Goal: Task Accomplishment & Management: Manage account settings

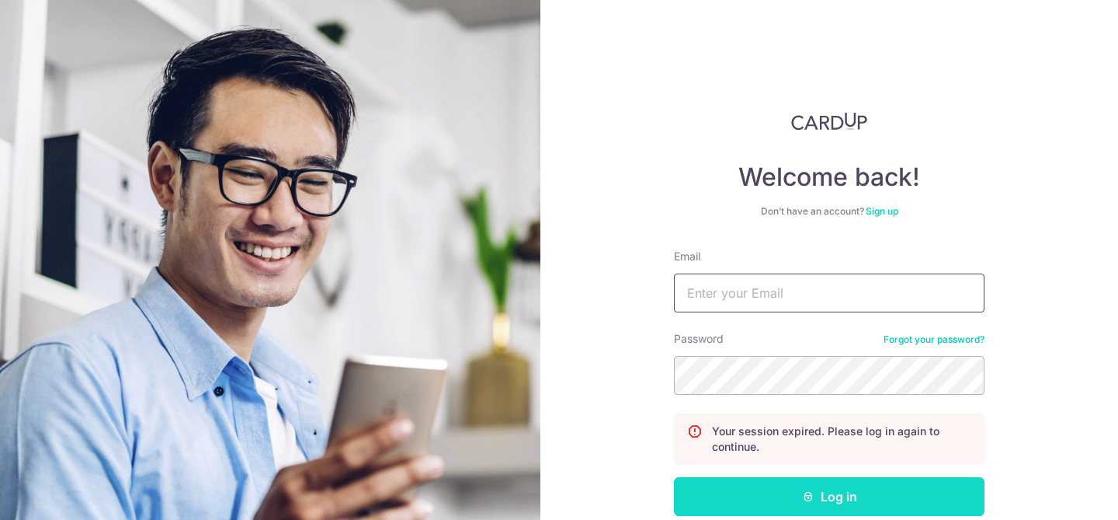
type input "[EMAIL_ADDRESS][DOMAIN_NAME]"
click at [829, 497] on button "Log in" at bounding box center [829, 496] width 311 height 39
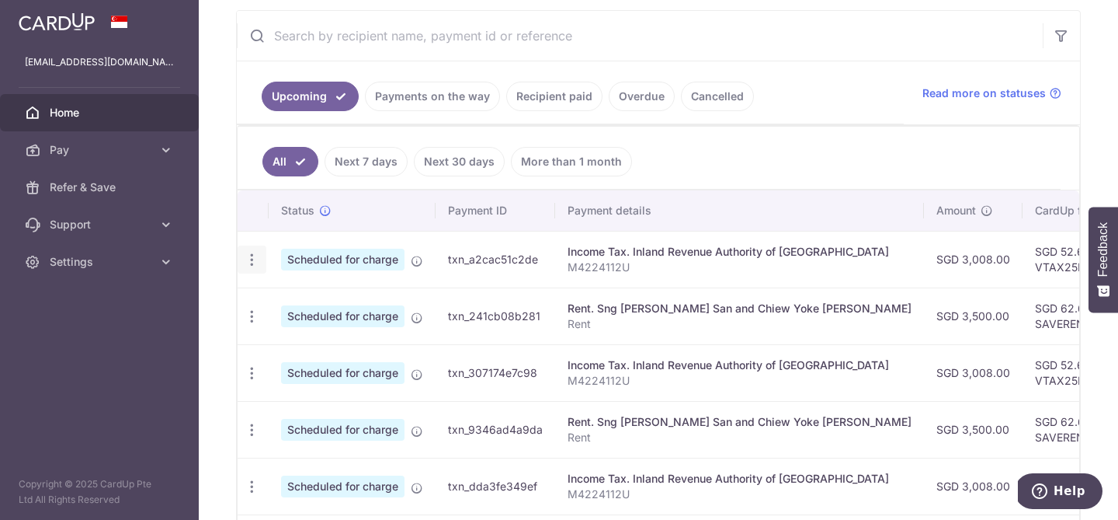
click at [252, 258] on icon "button" at bounding box center [252, 260] width 16 height 16
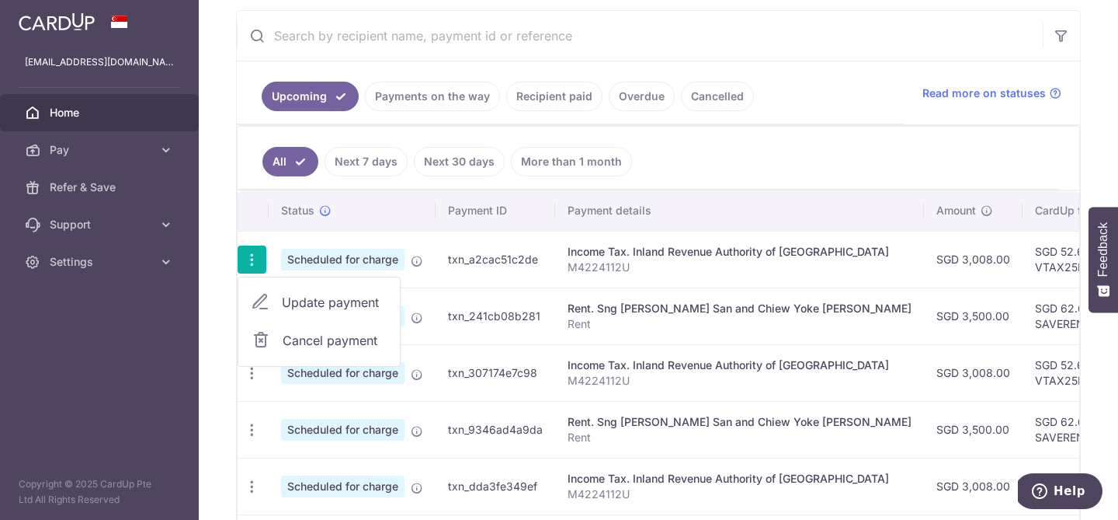
click at [294, 303] on span "Update payment" at bounding box center [335, 302] width 106 height 19
radio input "true"
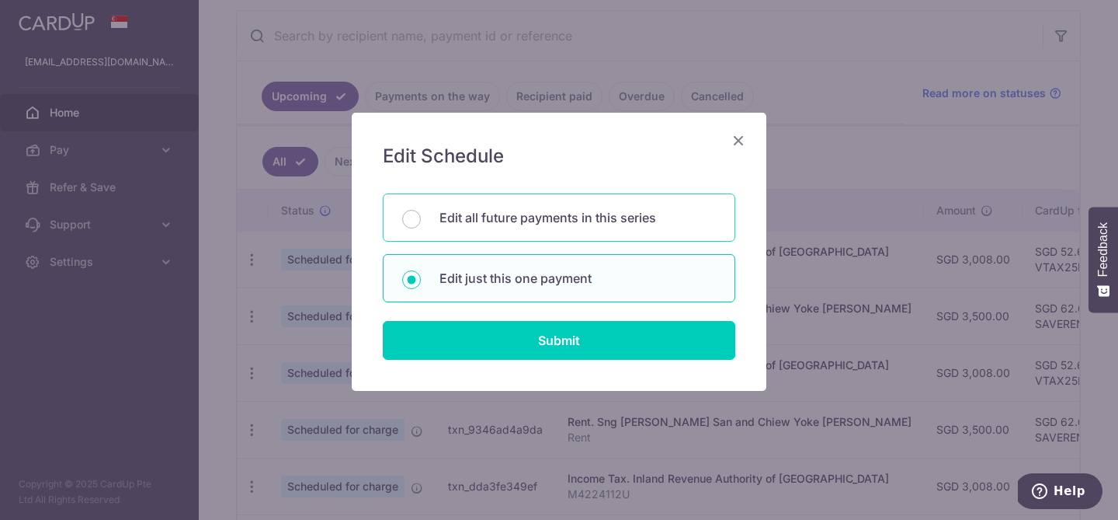
click at [446, 208] on p "Edit all future payments in this series" at bounding box center [578, 217] width 276 height 19
click at [421, 210] on input "Edit all future payments in this series" at bounding box center [411, 219] width 19 height 19
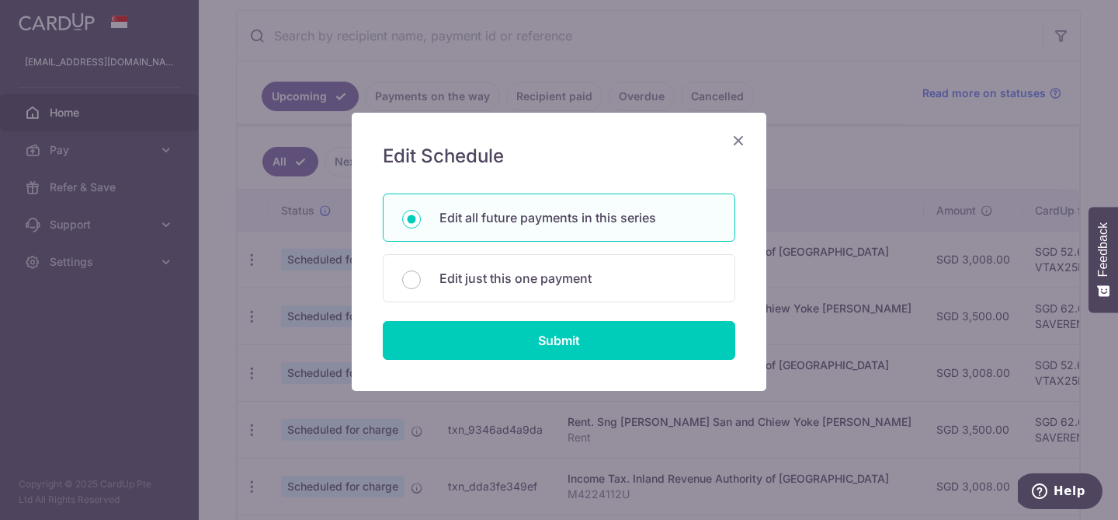
click at [725, 145] on h5 "Edit Schedule" at bounding box center [559, 156] width 353 height 25
click at [730, 144] on icon "Close" at bounding box center [738, 139] width 19 height 19
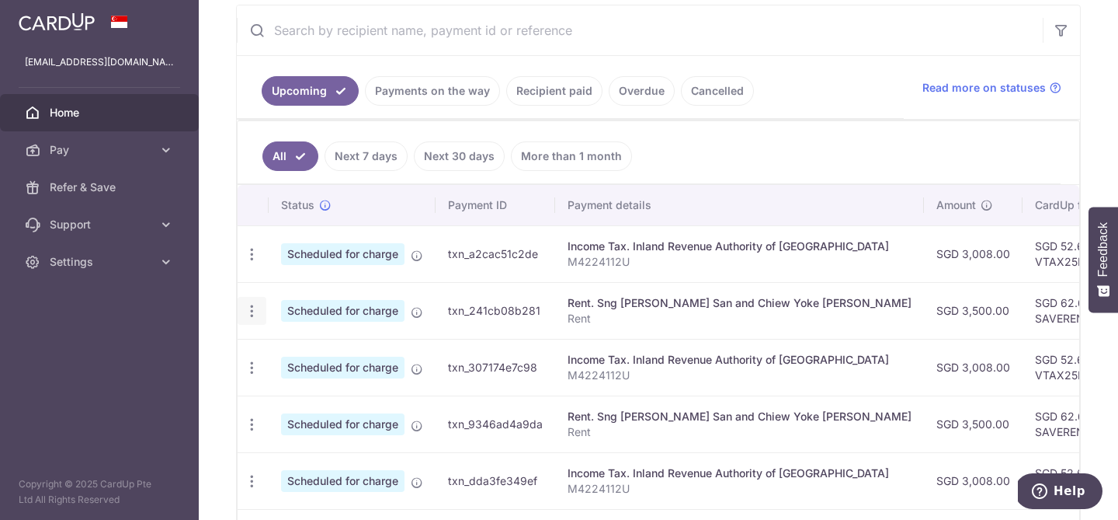
click at [256, 263] on icon "button" at bounding box center [252, 254] width 16 height 16
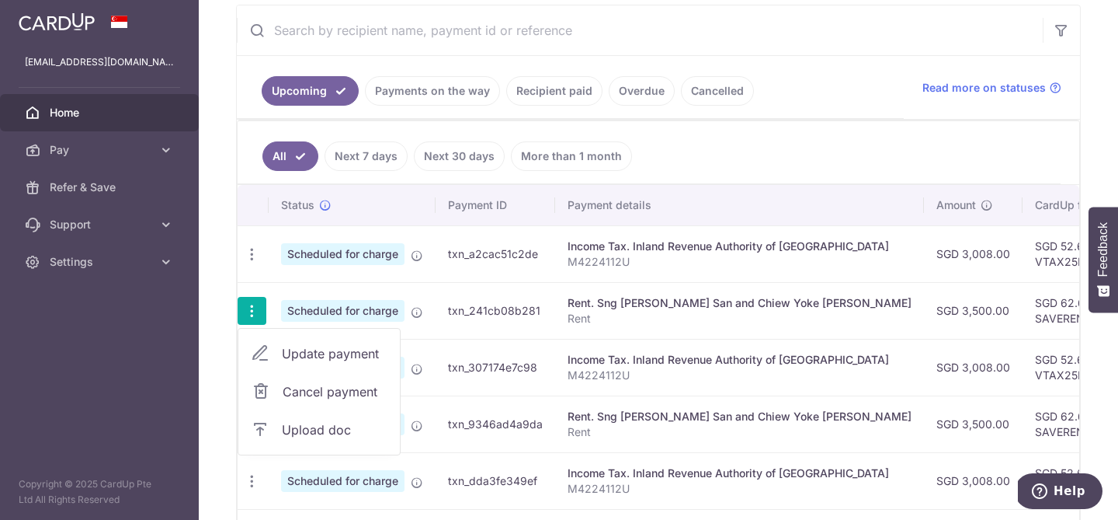
click at [297, 352] on span "Update payment" at bounding box center [335, 353] width 106 height 19
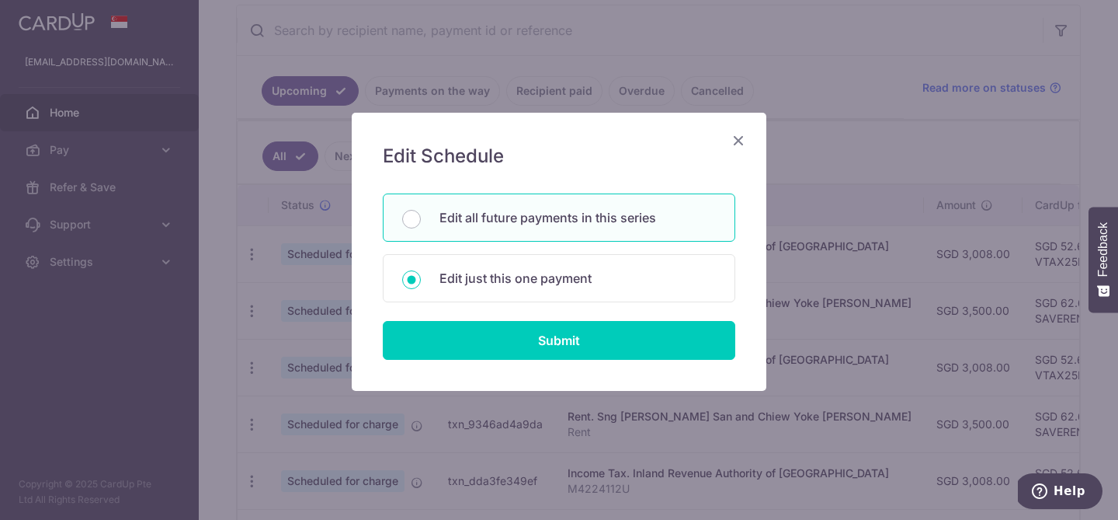
click at [611, 224] on p "Edit all future payments in this series" at bounding box center [578, 217] width 276 height 19
click at [421, 224] on input "Edit all future payments in this series" at bounding box center [411, 219] width 19 height 19
radio input "true"
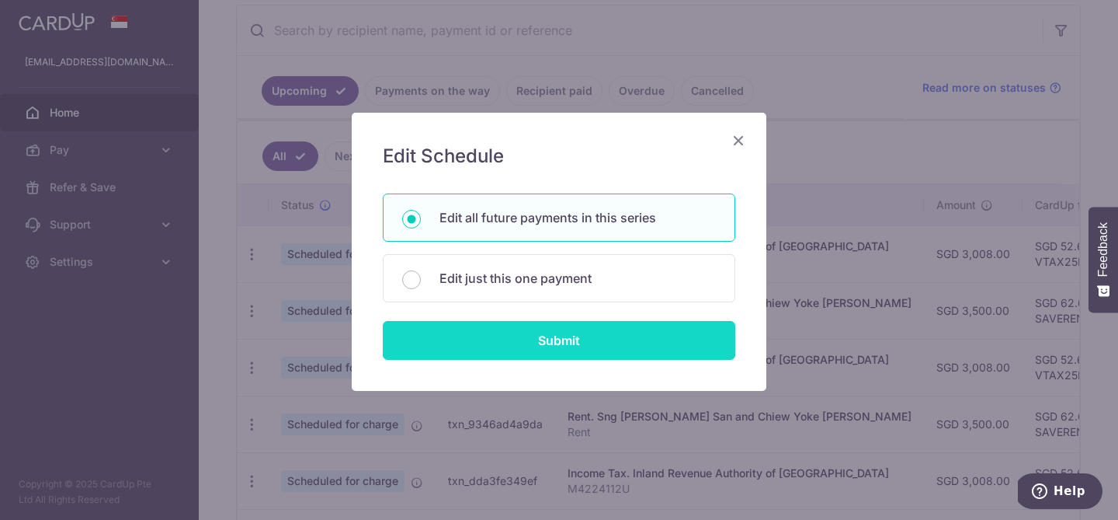
click at [599, 353] on input "Submit" at bounding box center [559, 340] width 353 height 39
radio input "true"
type input "3,500.00"
type input "Rent"
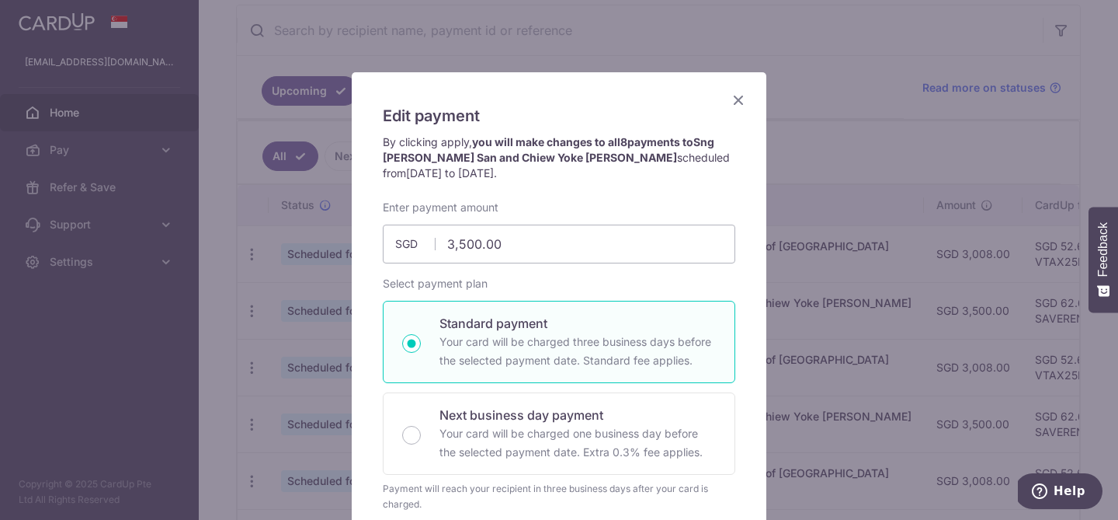
scroll to position [29, 0]
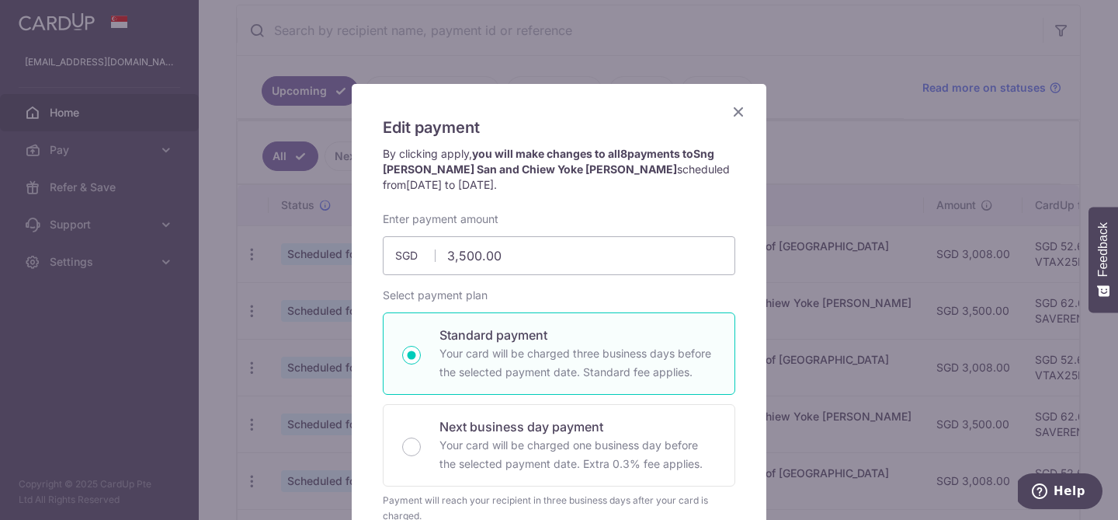
click at [734, 106] on icon "Close" at bounding box center [738, 111] width 19 height 19
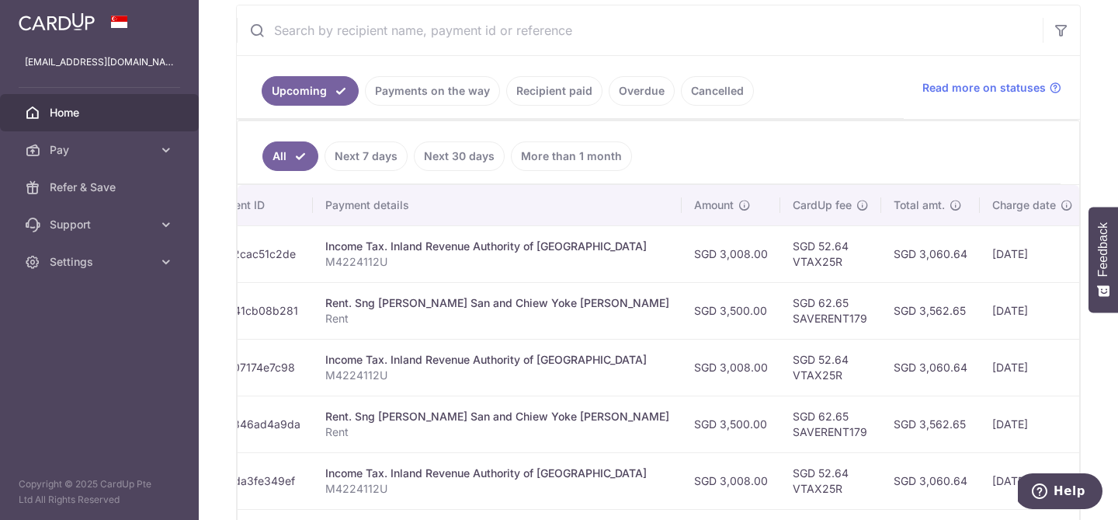
scroll to position [0, 0]
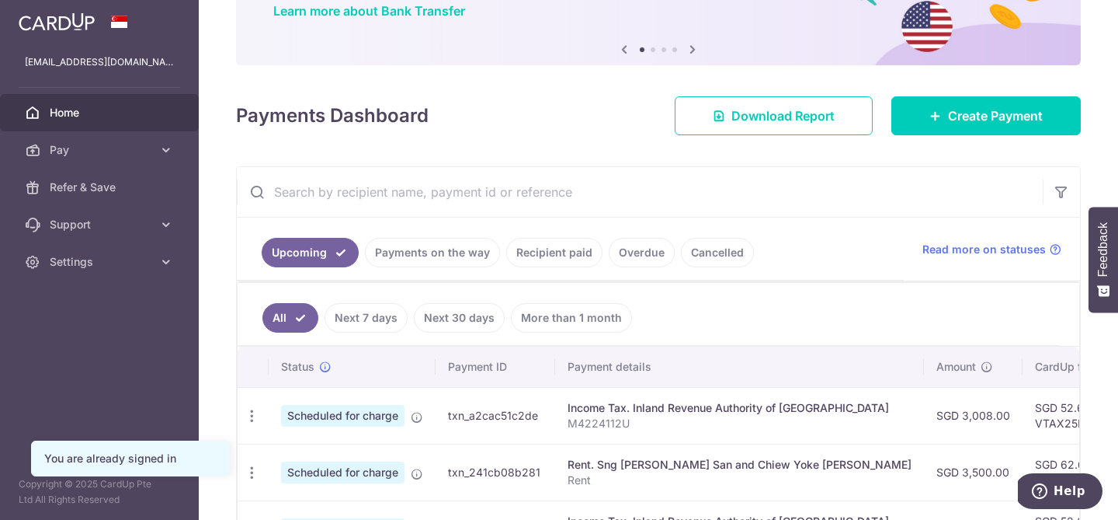
scroll to position [375, 0]
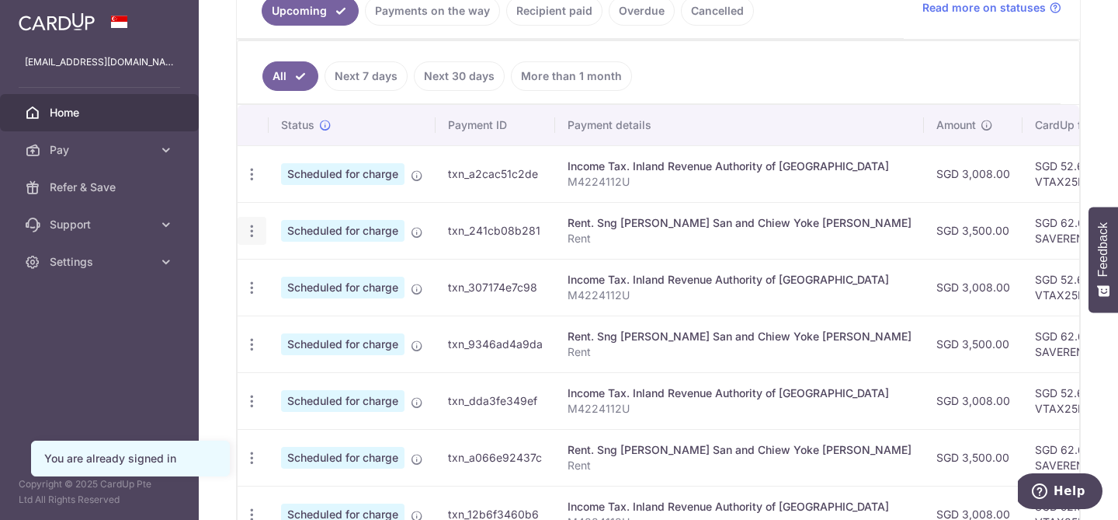
click at [255, 183] on icon "button" at bounding box center [252, 174] width 16 height 16
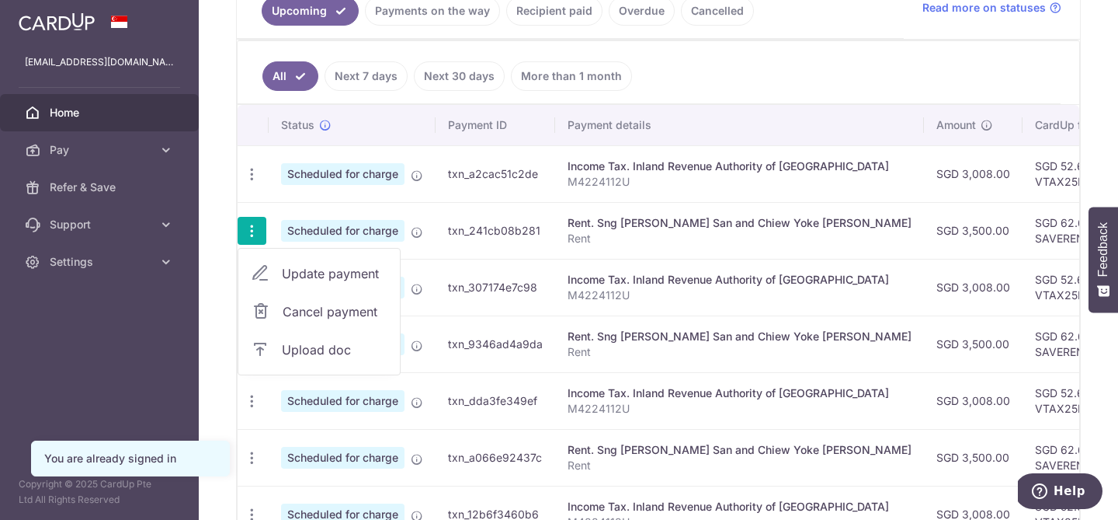
click at [290, 268] on span "Update payment" at bounding box center [335, 273] width 106 height 19
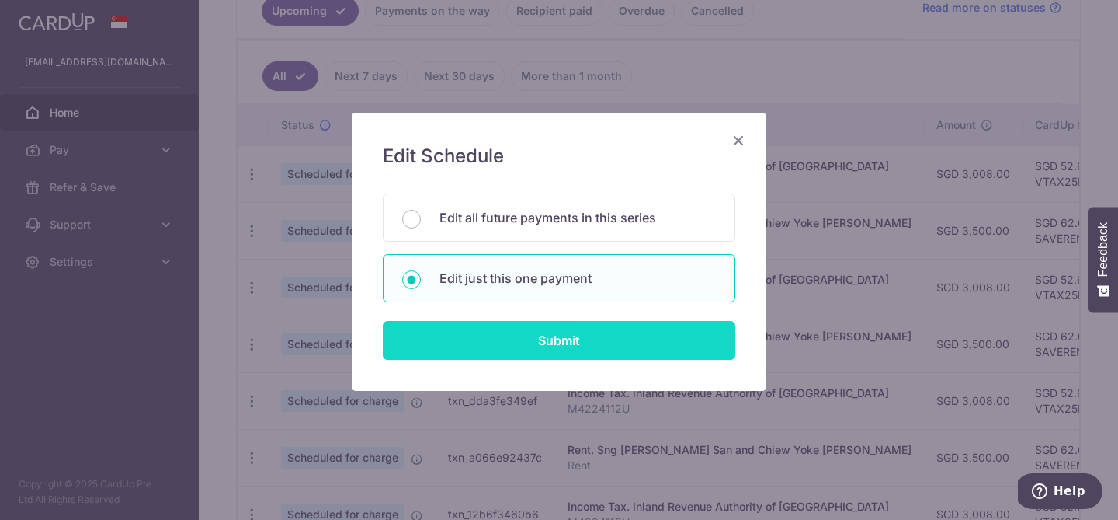
click at [507, 338] on input "Submit" at bounding box center [559, 340] width 353 height 39
radio input "true"
type input "3,500.00"
type input "02/10/2025"
type input "Rent"
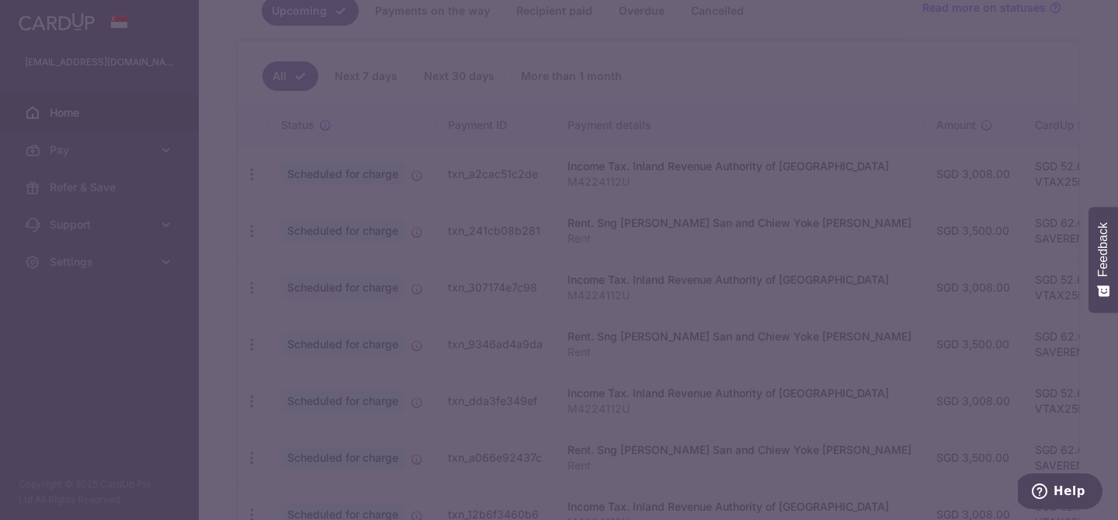
type input "SAVERENT179"
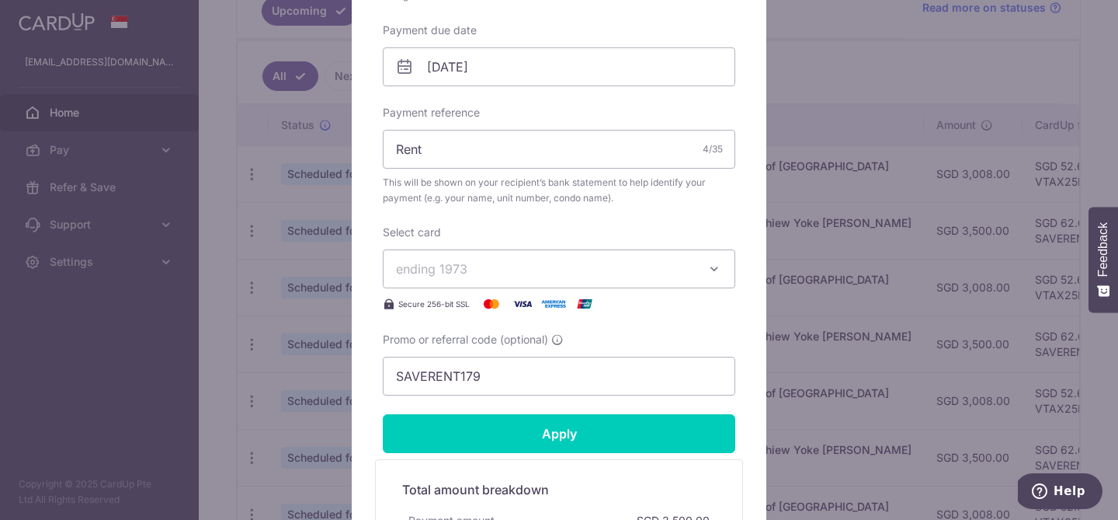
scroll to position [475, 0]
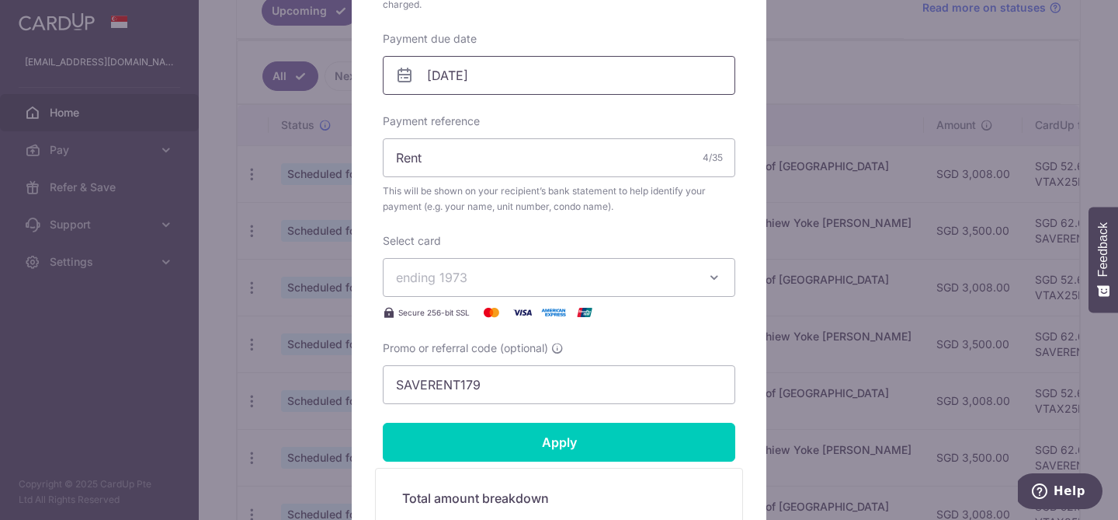
click at [533, 70] on input "02/10/2025" at bounding box center [559, 75] width 353 height 39
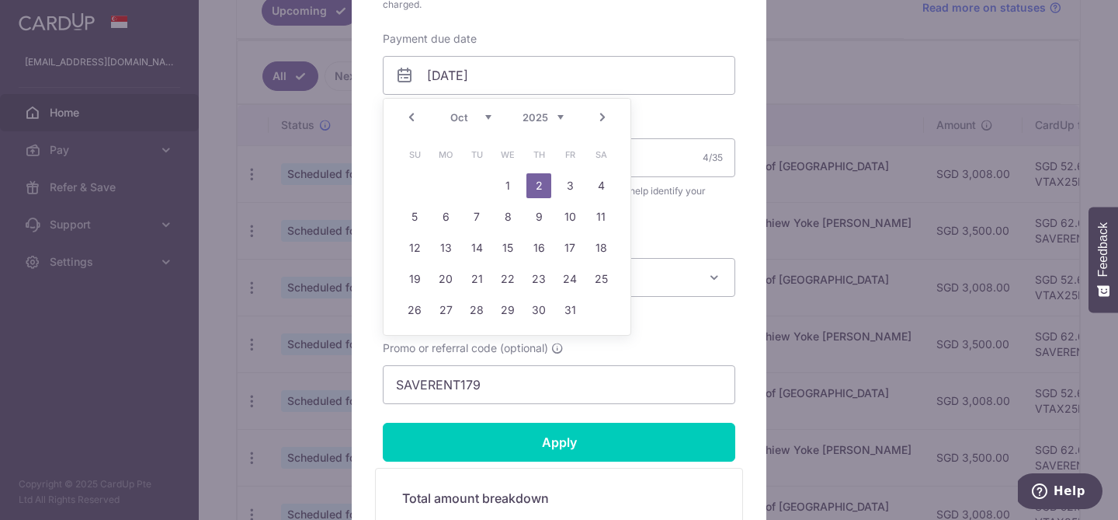
click at [408, 117] on link "Prev" at bounding box center [411, 117] width 19 height 19
click at [471, 305] on link "30" at bounding box center [476, 309] width 25 height 25
type input "[DATE]"
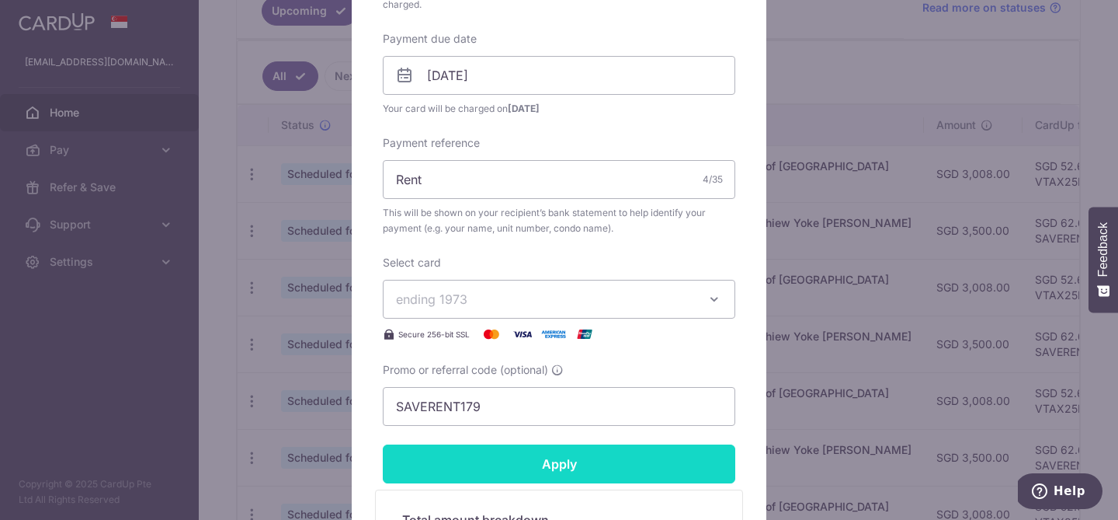
click at [607, 463] on input "Apply" at bounding box center [559, 463] width 353 height 39
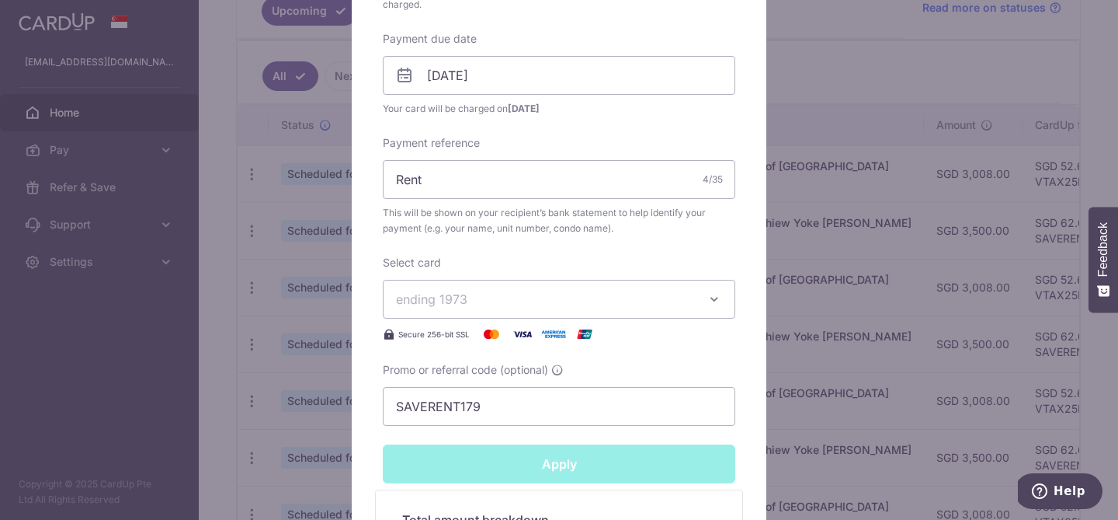
type input "Successfully Applied"
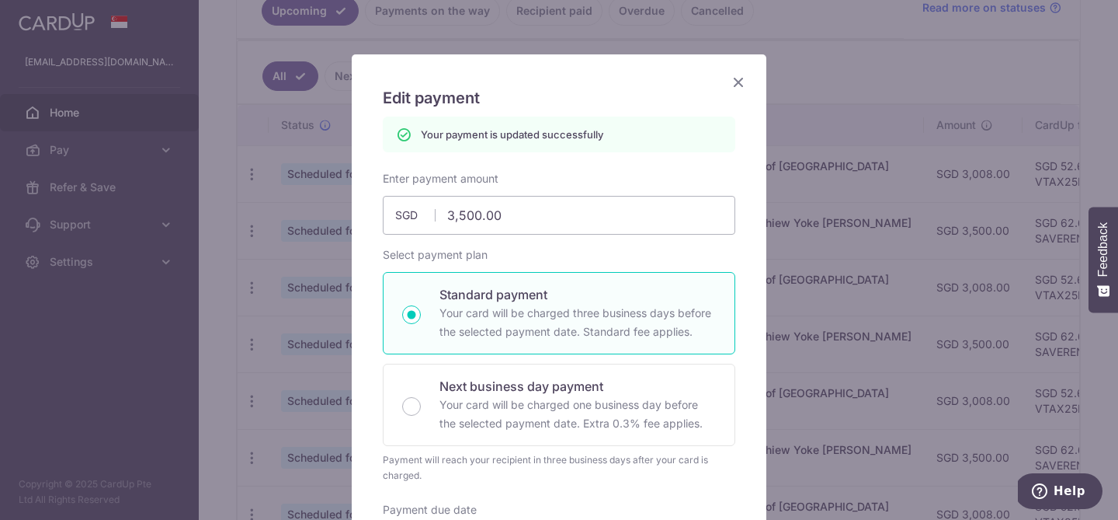
scroll to position [0, 0]
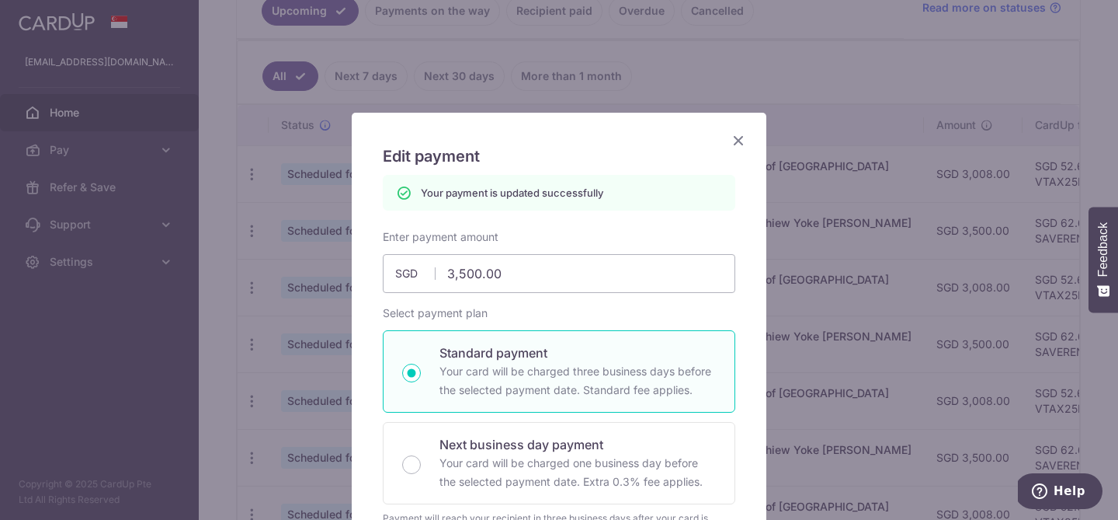
click at [730, 148] on icon "Close" at bounding box center [738, 139] width 19 height 19
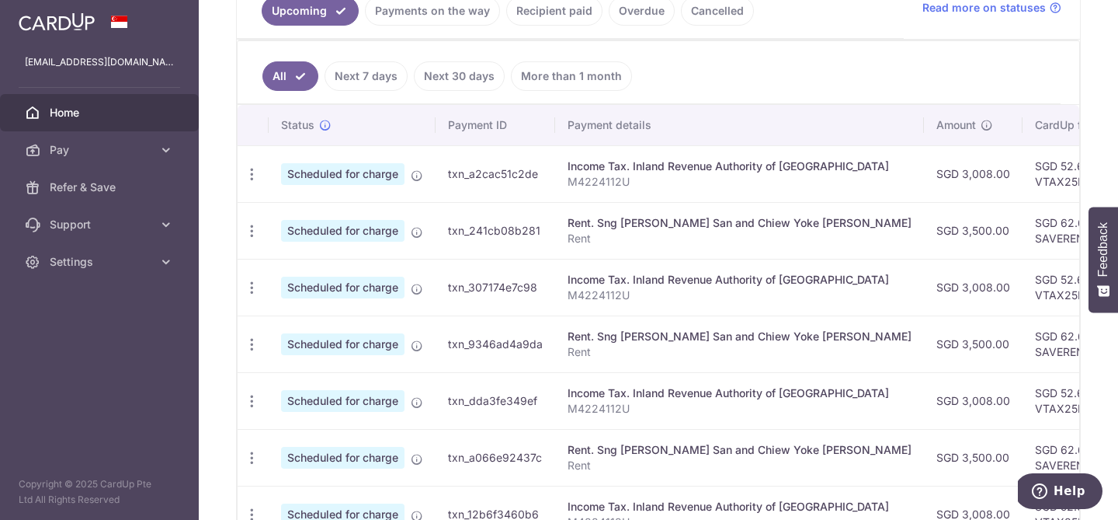
scroll to position [0, 87]
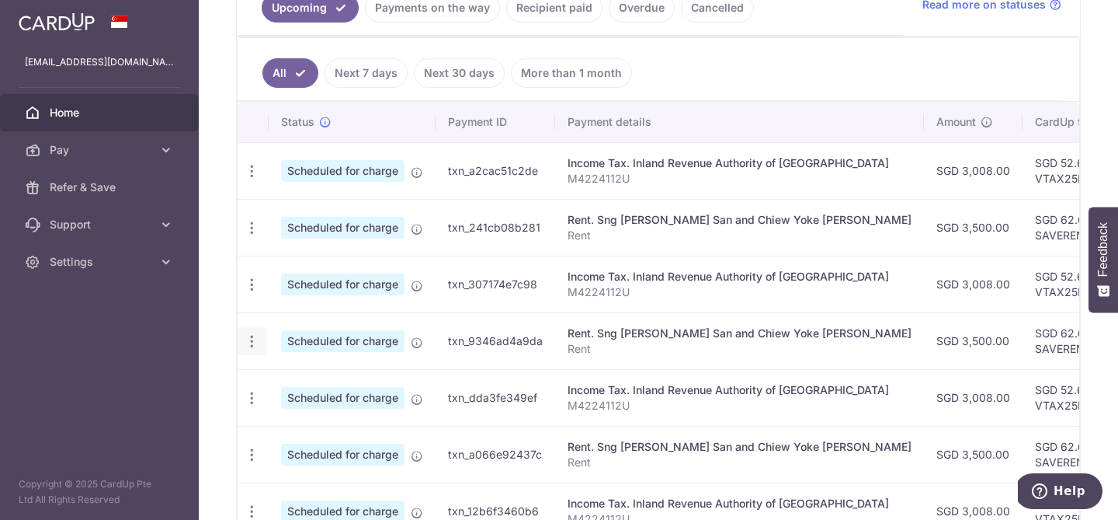
click at [248, 179] on icon "button" at bounding box center [252, 171] width 16 height 16
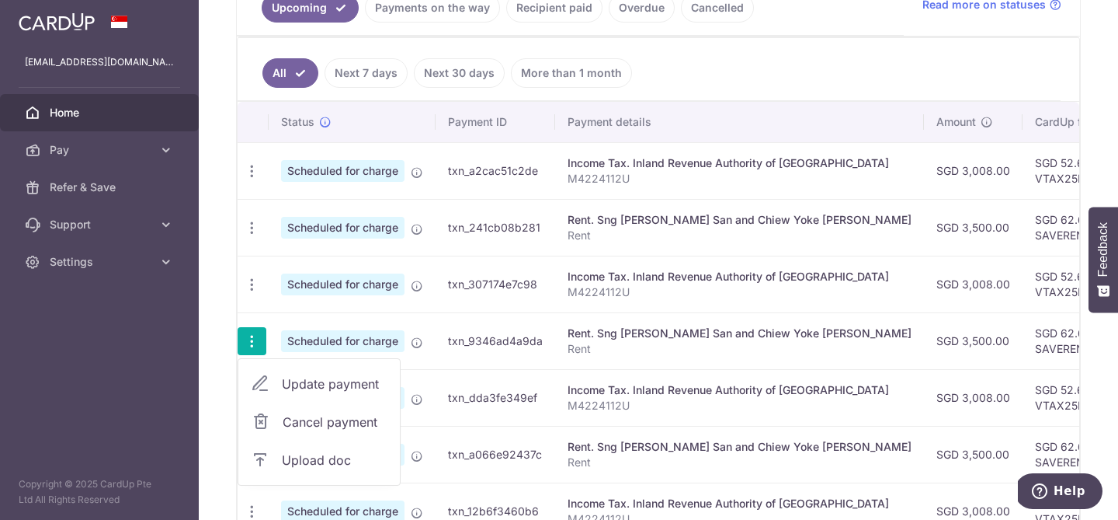
click at [294, 377] on span "Update payment" at bounding box center [335, 383] width 106 height 19
radio input "true"
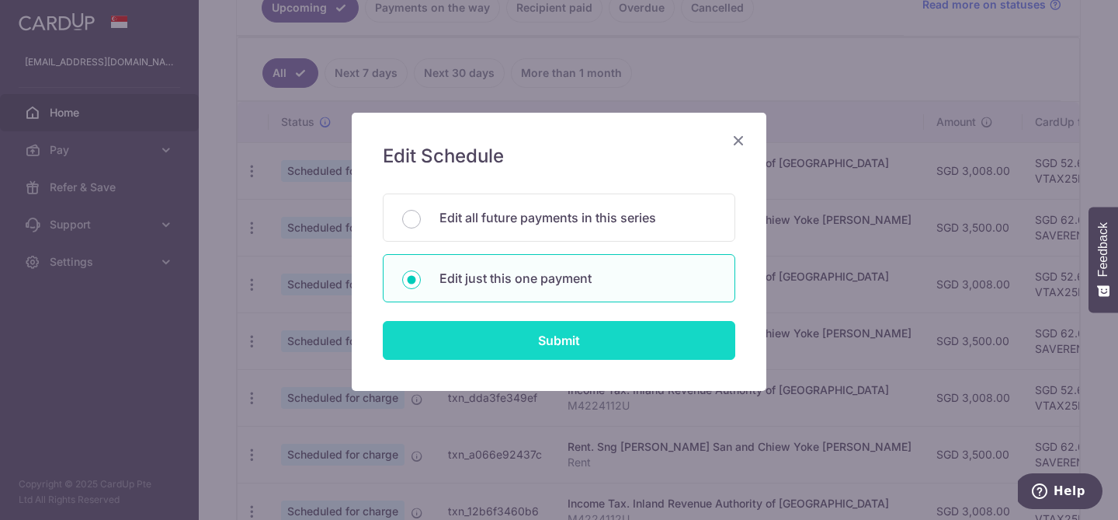
click at [607, 329] on input "Submit" at bounding box center [559, 340] width 353 height 39
radio input "true"
type input "3,500.00"
type input "[DATE]"
type input "Rent"
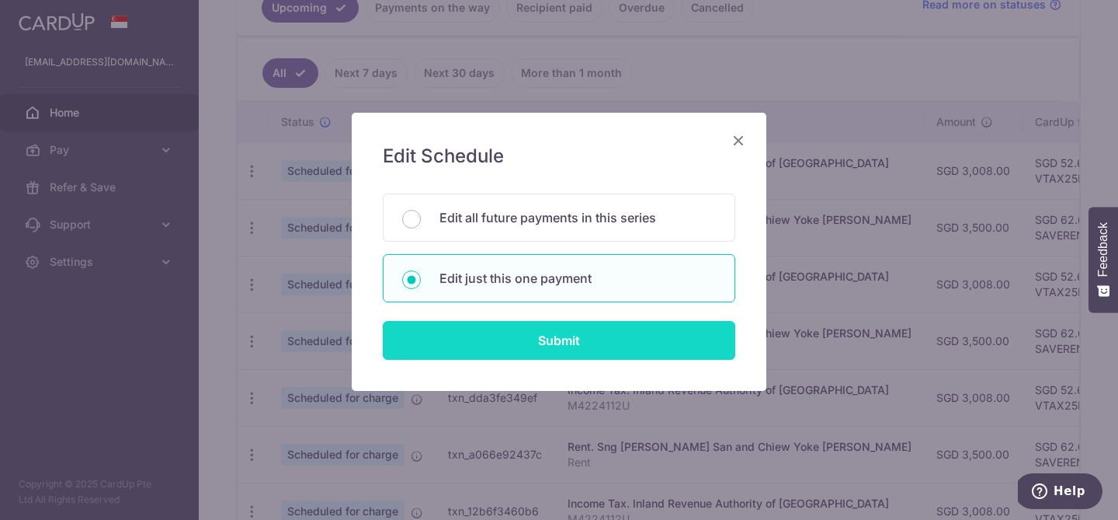
type input "SAVERENT179"
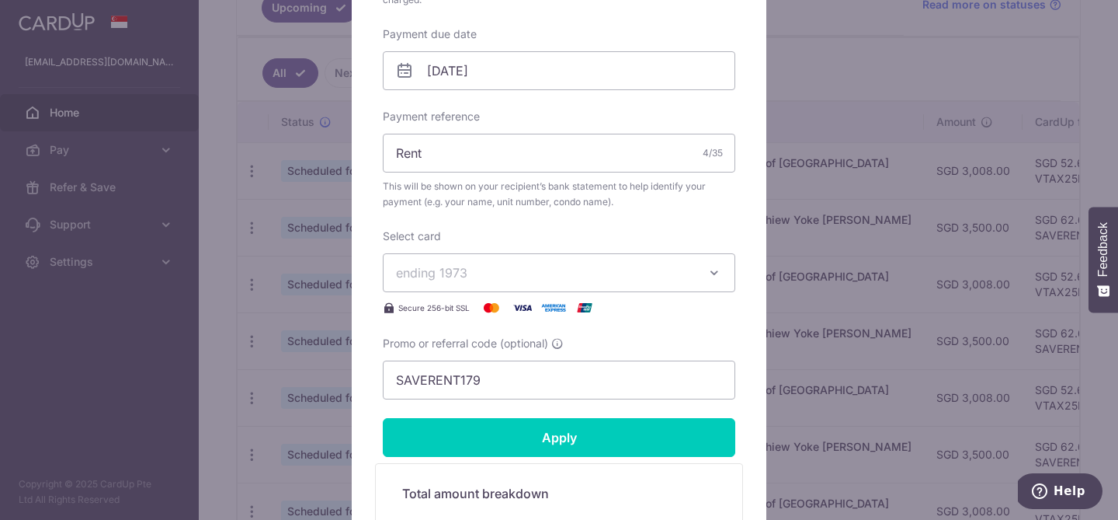
scroll to position [463, 0]
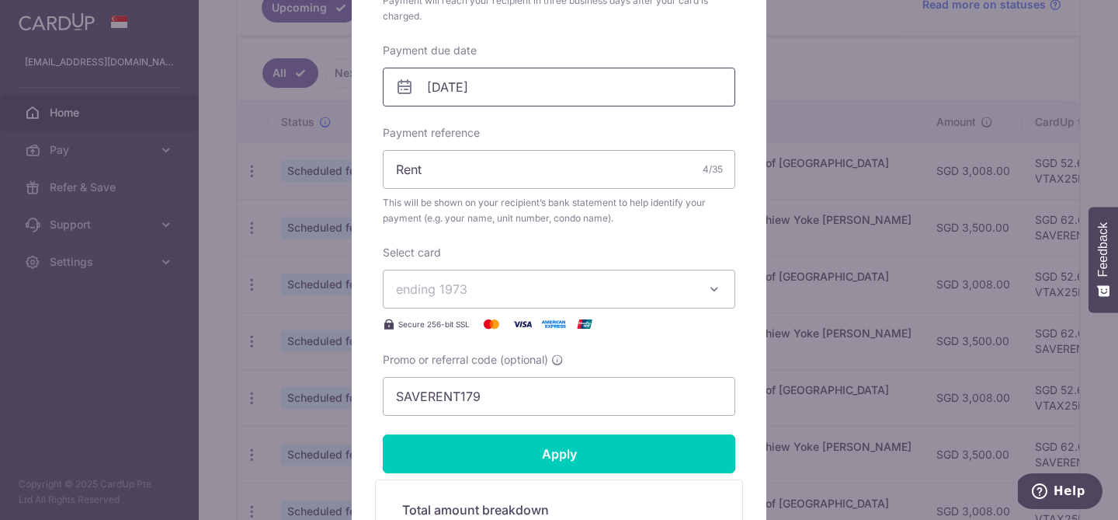
click at [677, 82] on input "[DATE]" at bounding box center [559, 87] width 353 height 39
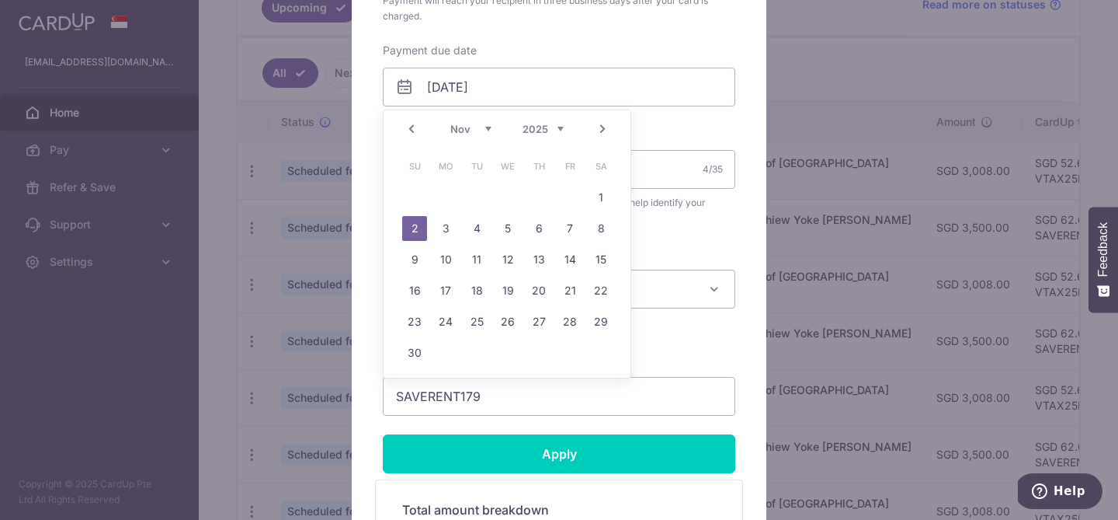
click at [418, 125] on link "Prev" at bounding box center [411, 129] width 19 height 19
click at [547, 317] on link "30" at bounding box center [539, 321] width 25 height 25
type input "30/10/2025"
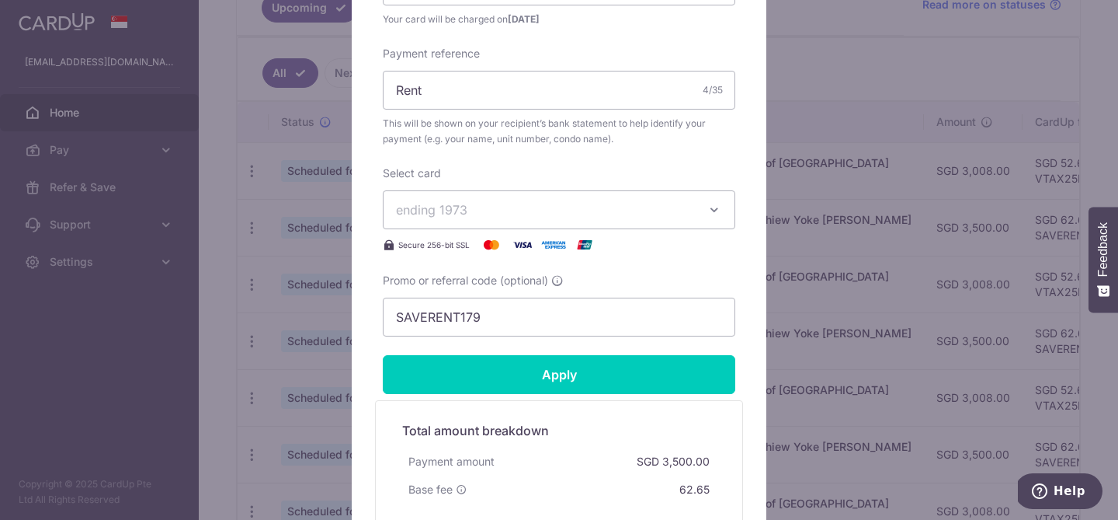
scroll to position [665, 0]
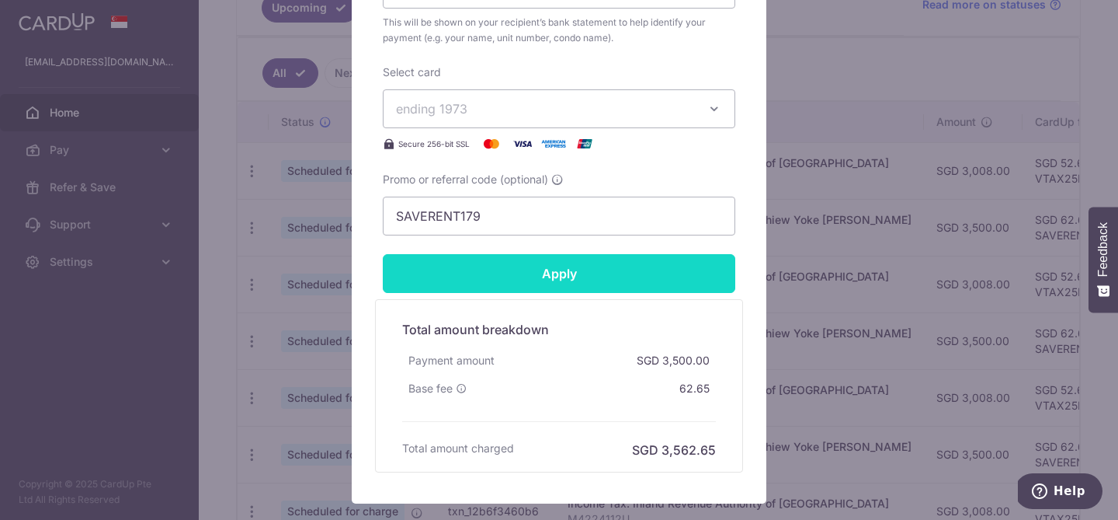
click at [637, 289] on input "Apply" at bounding box center [559, 273] width 353 height 39
type input "Successfully Applied"
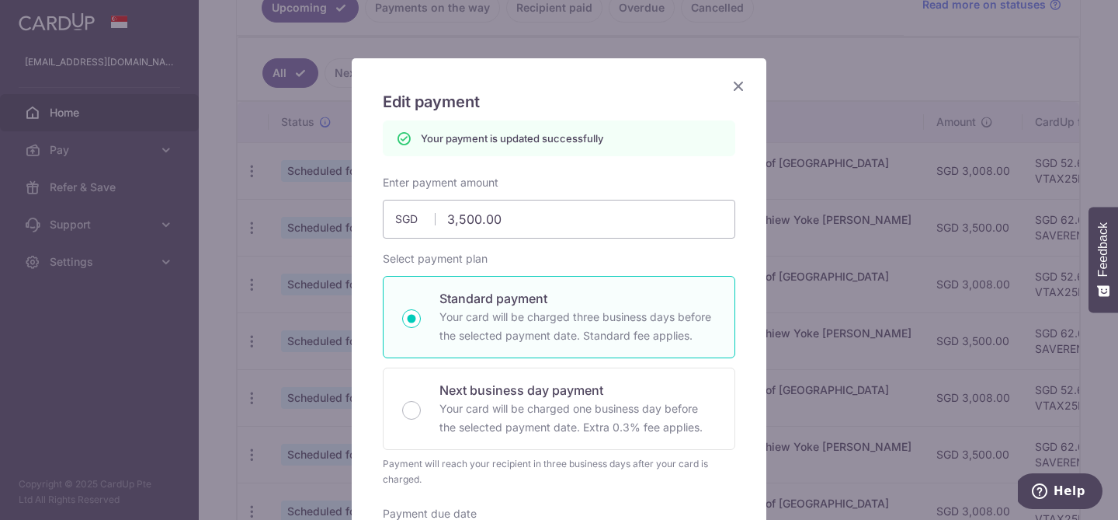
scroll to position [0, 0]
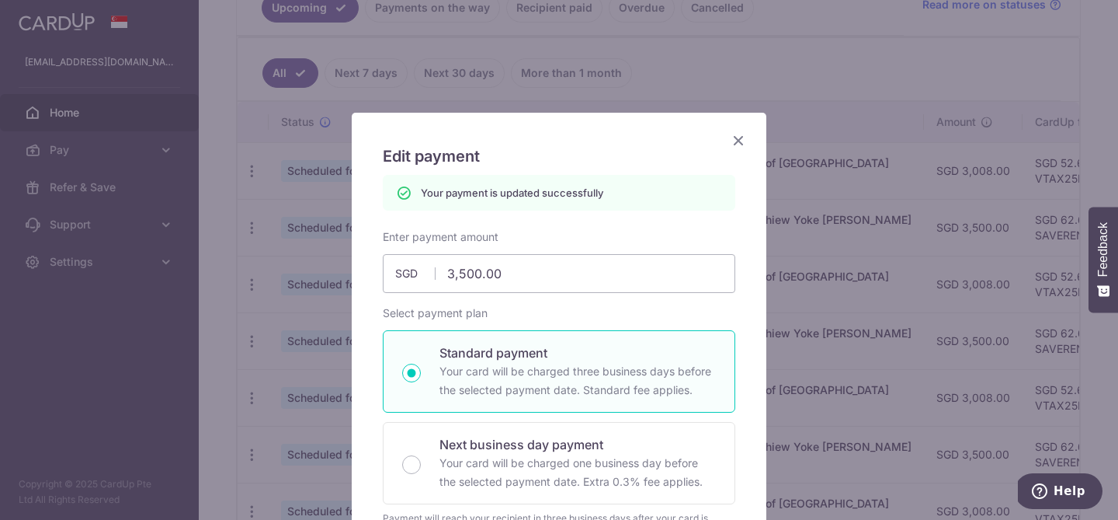
click at [733, 145] on icon "Close" at bounding box center [738, 139] width 19 height 19
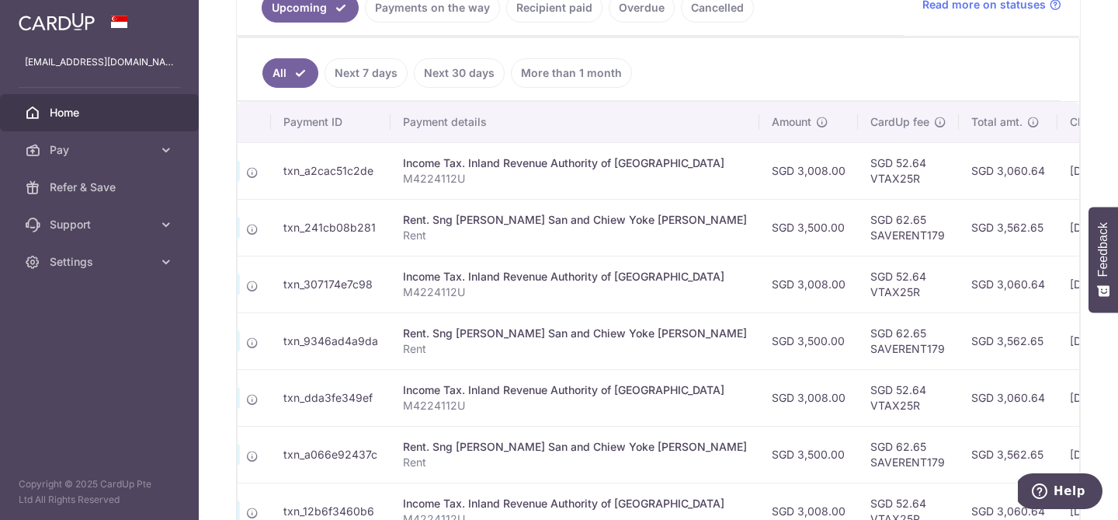
scroll to position [0, 336]
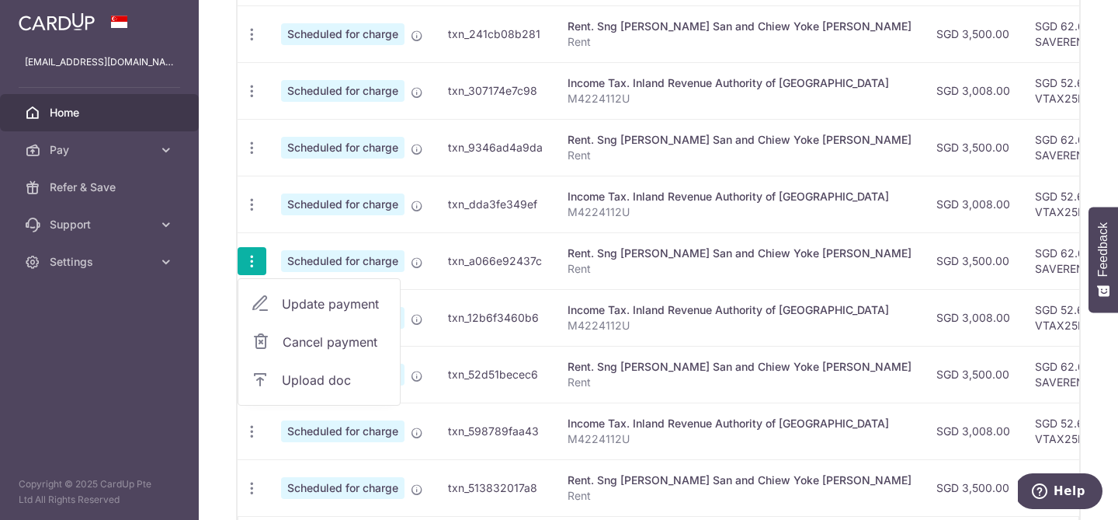
click at [285, 298] on span "Update payment" at bounding box center [335, 303] width 106 height 19
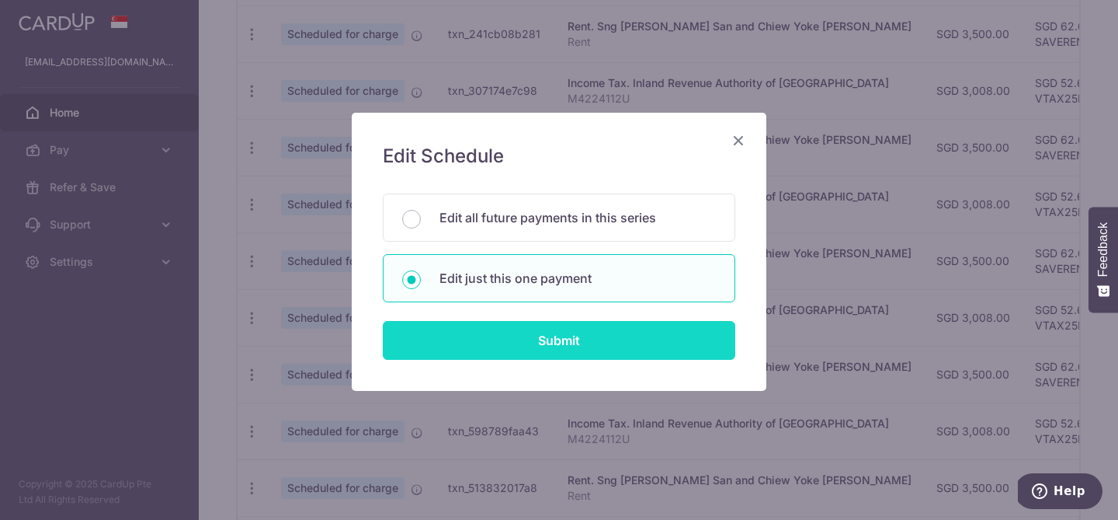
click at [534, 337] on input "Submit" at bounding box center [559, 340] width 353 height 39
radio input "true"
type input "3,500.00"
type input "[DATE]"
type input "Rent"
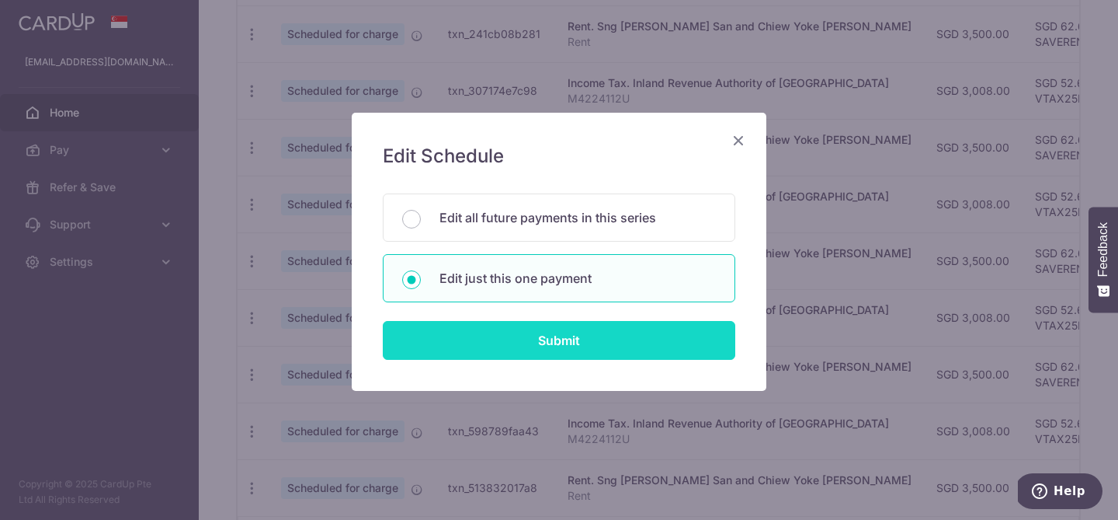
type input "SAVERENT179"
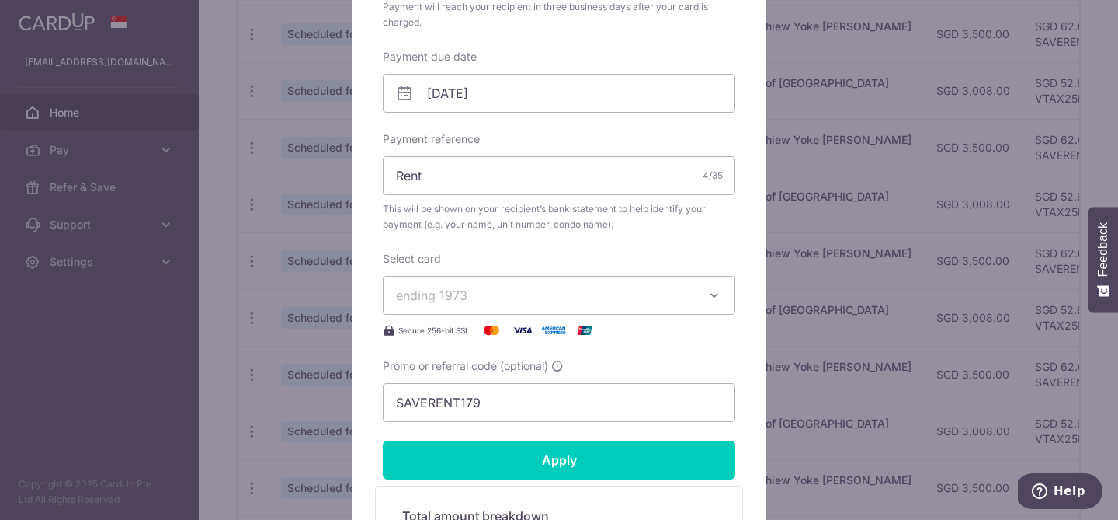
scroll to position [452, 0]
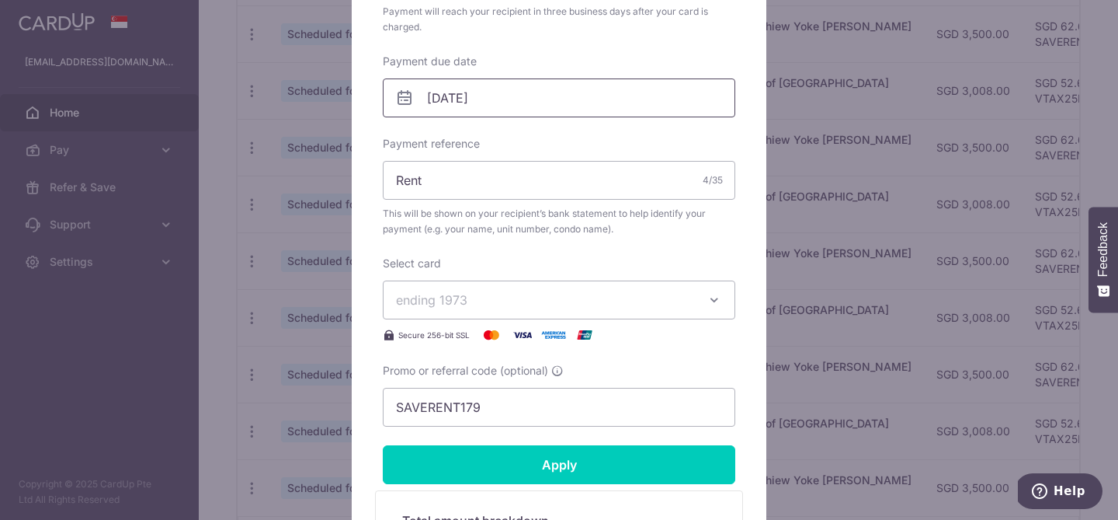
click at [700, 99] on input "[DATE]" at bounding box center [559, 97] width 353 height 39
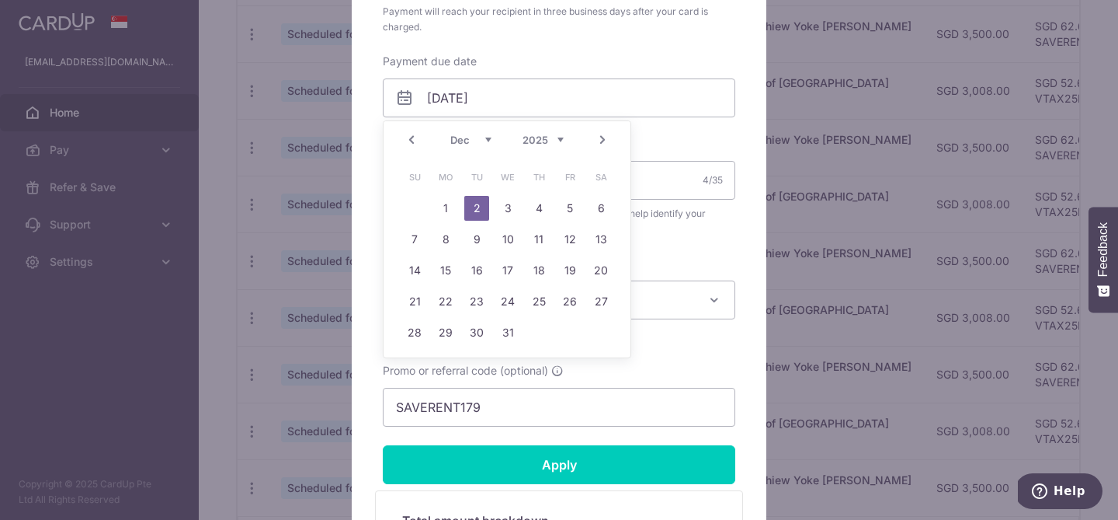
click at [419, 140] on link "Prev" at bounding box center [411, 139] width 19 height 19
click at [572, 332] on link "28" at bounding box center [570, 332] width 25 height 25
type input "28/11/2025"
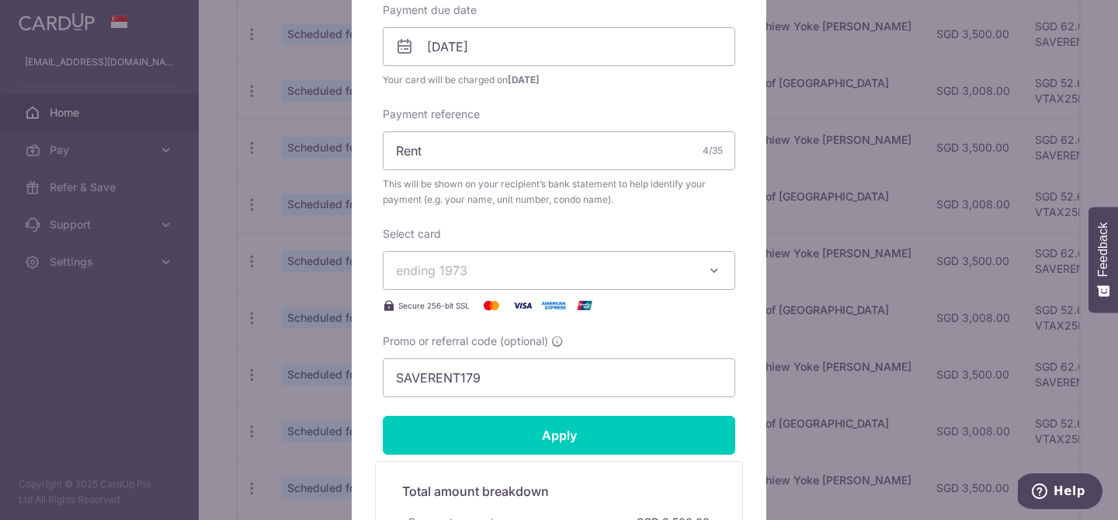
scroll to position [505, 0]
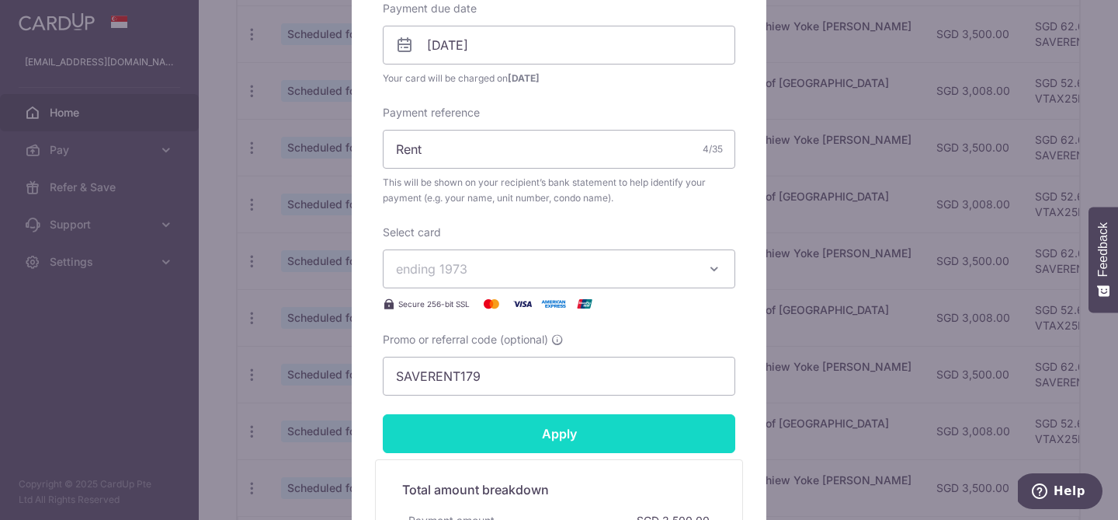
click at [564, 426] on input "Apply" at bounding box center [559, 433] width 353 height 39
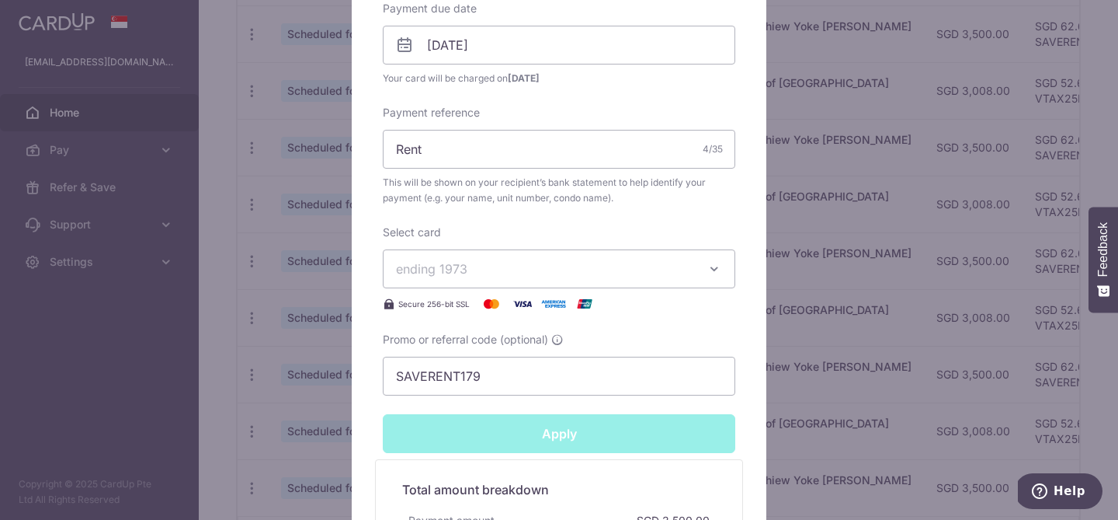
type input "Successfully Applied"
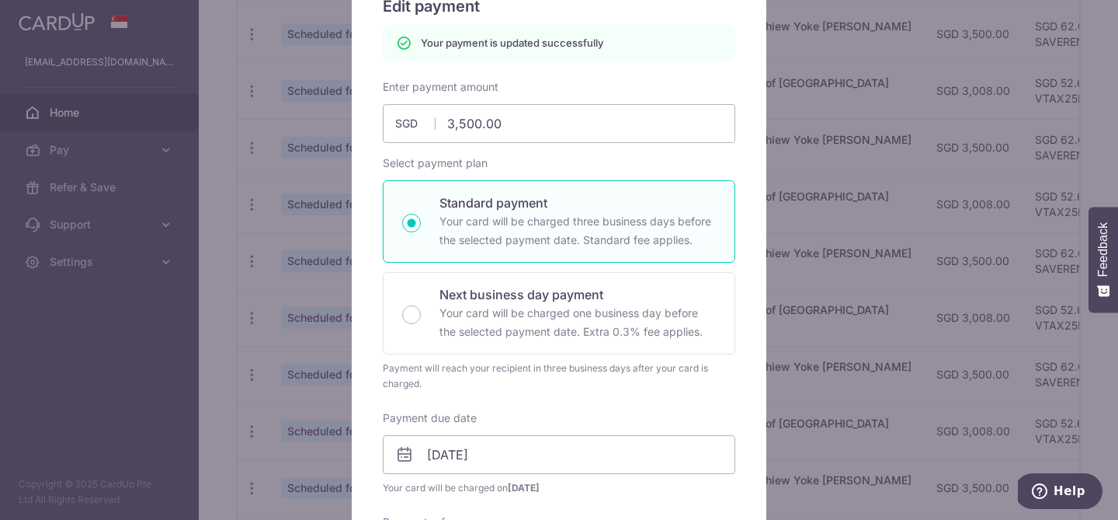
scroll to position [0, 0]
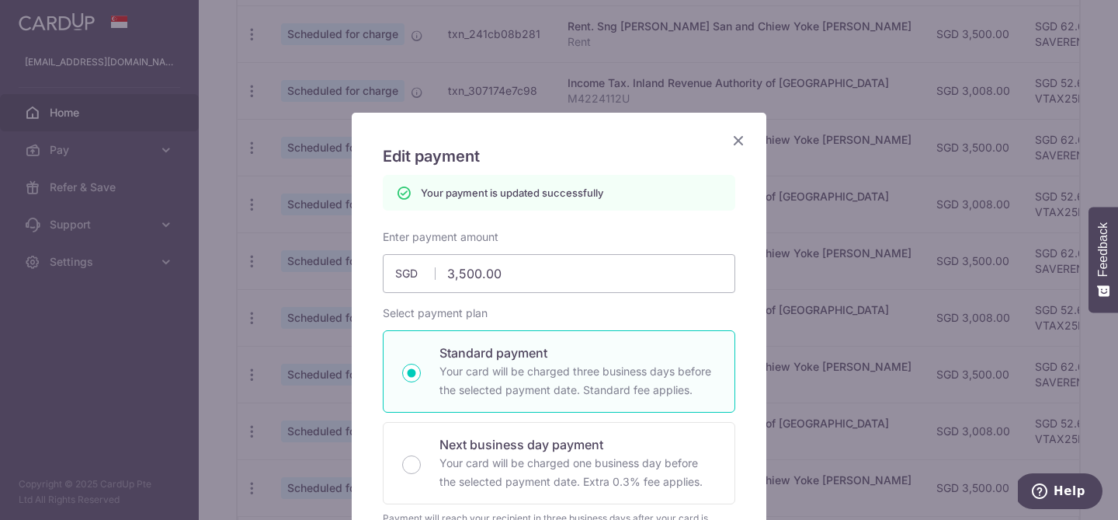
click at [734, 139] on icon "Close" at bounding box center [738, 139] width 19 height 19
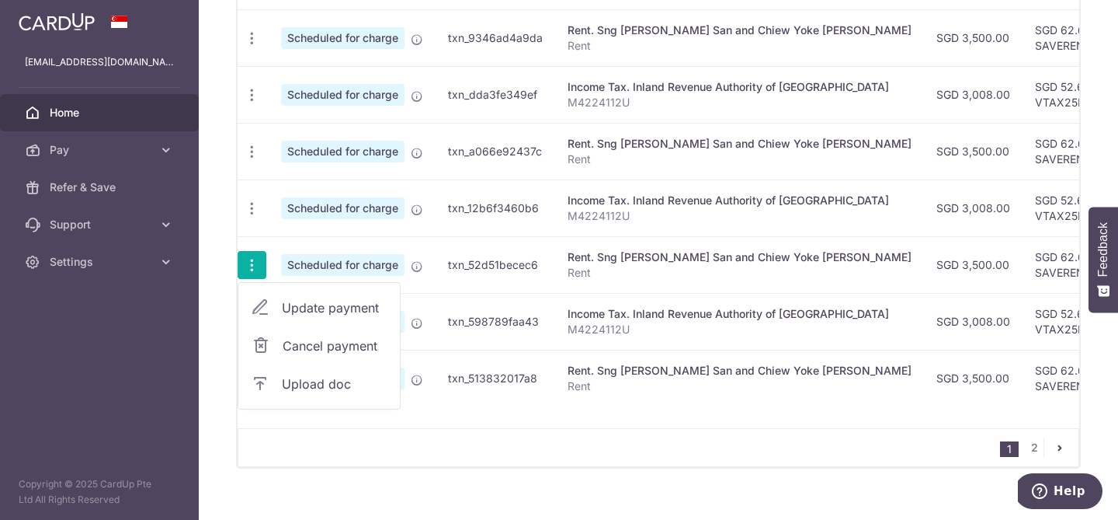
click at [281, 306] on link "Update payment" at bounding box center [319, 307] width 162 height 37
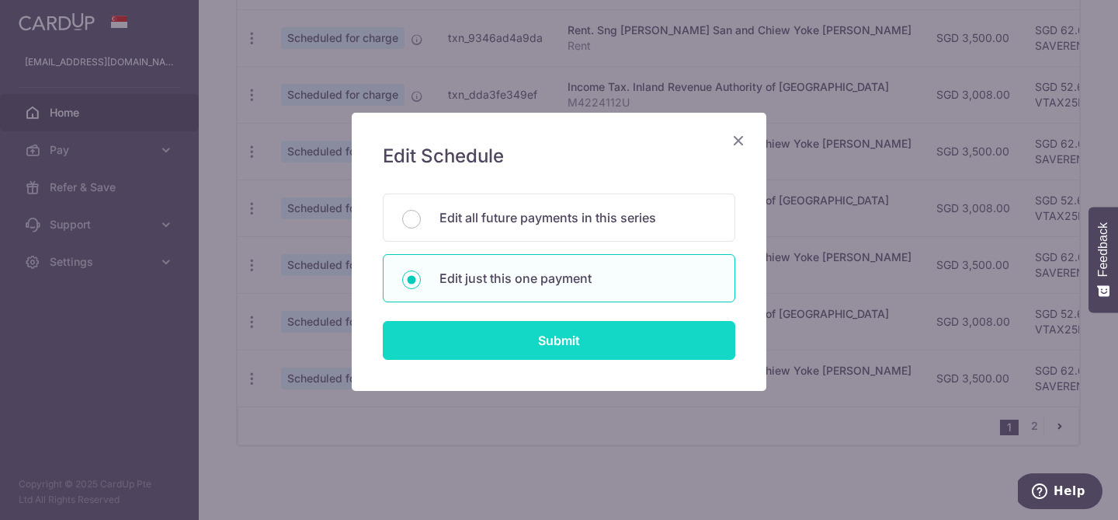
click at [570, 334] on input "Submit" at bounding box center [559, 340] width 353 height 39
radio input "true"
type input "3,500.00"
type input "02/01/2026"
type input "Rent"
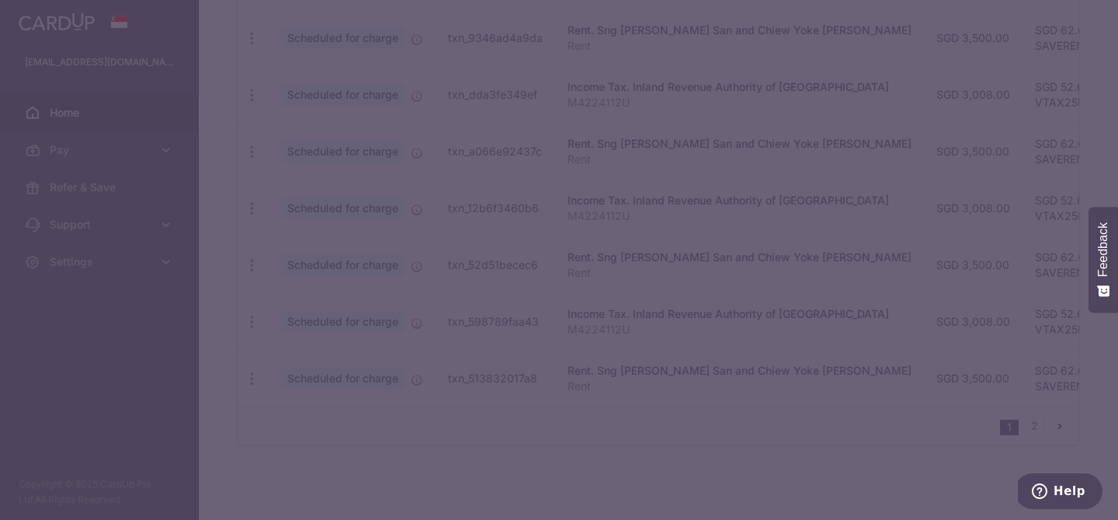
type input "SAVERENT179"
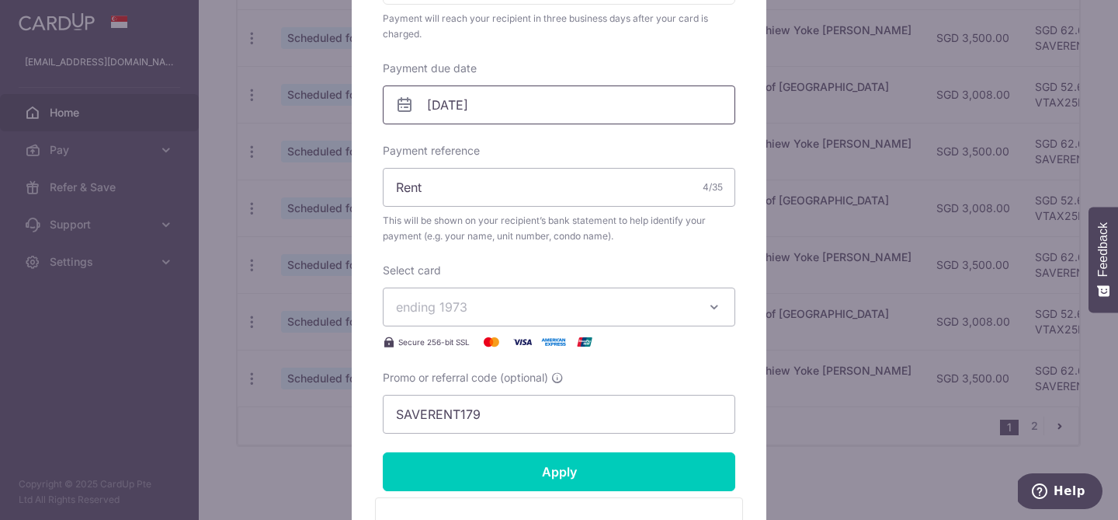
scroll to position [436, 0]
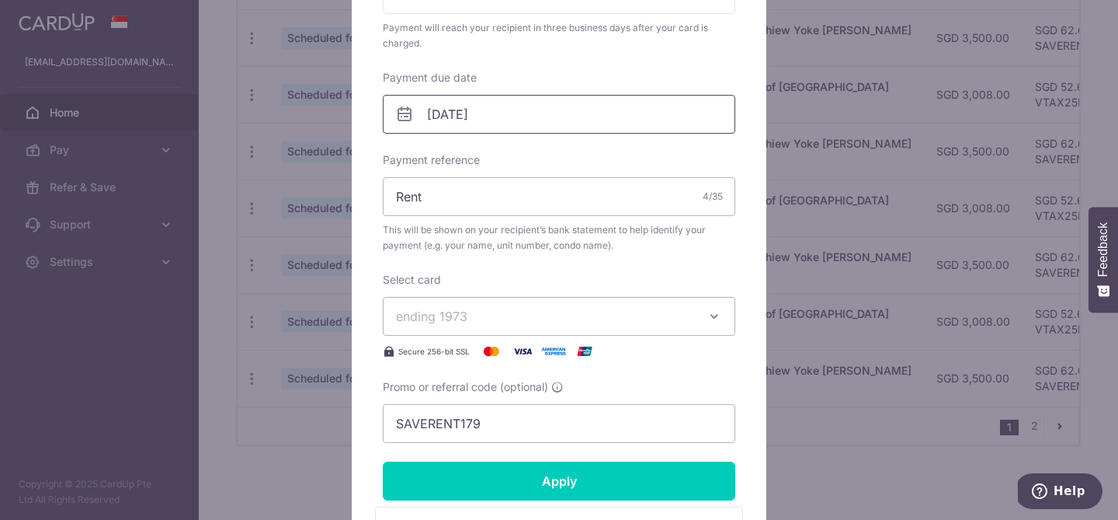
click at [637, 117] on input "02/01/2026" at bounding box center [559, 114] width 353 height 39
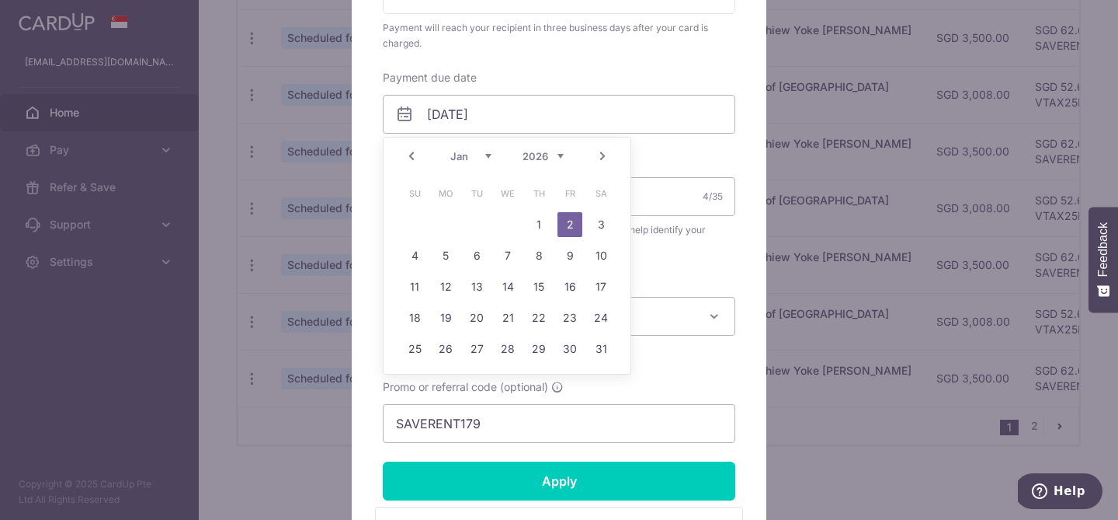
click at [403, 155] on link "Prev" at bounding box center [411, 156] width 19 height 19
click at [511, 350] on link "31" at bounding box center [507, 348] width 25 height 25
type input "[DATE]"
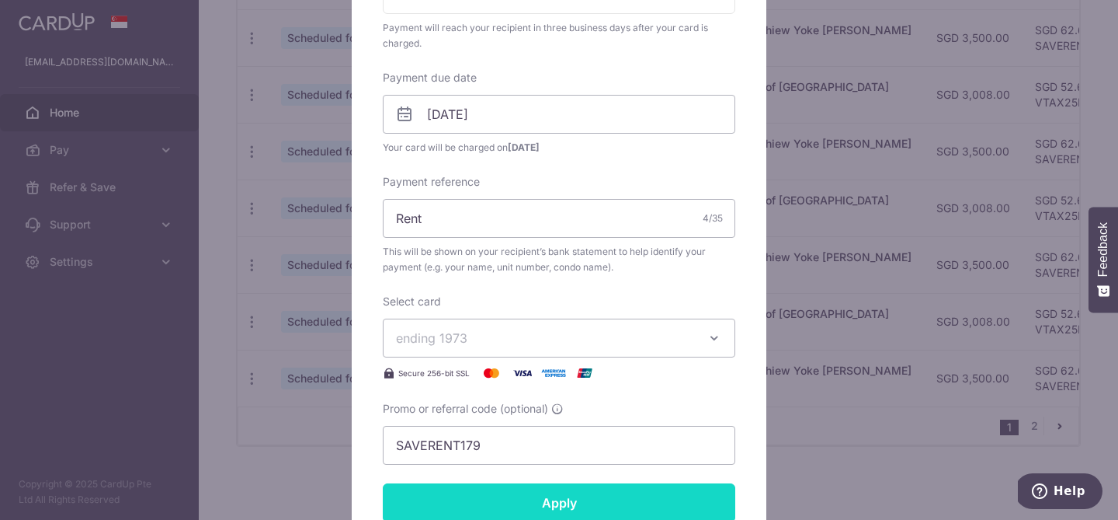
click at [554, 496] on input "Apply" at bounding box center [559, 502] width 353 height 39
type input "Successfully Applied"
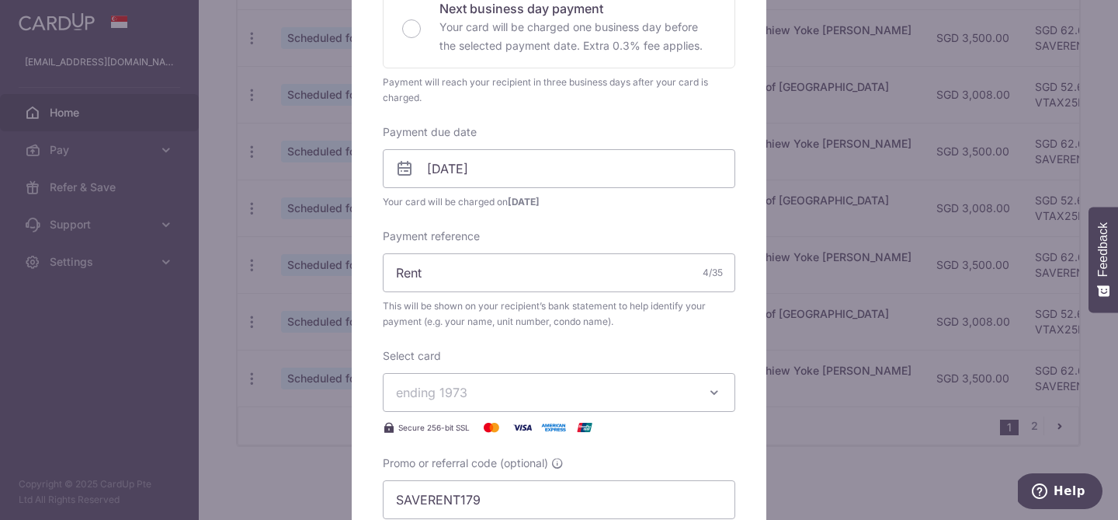
scroll to position [490, 0]
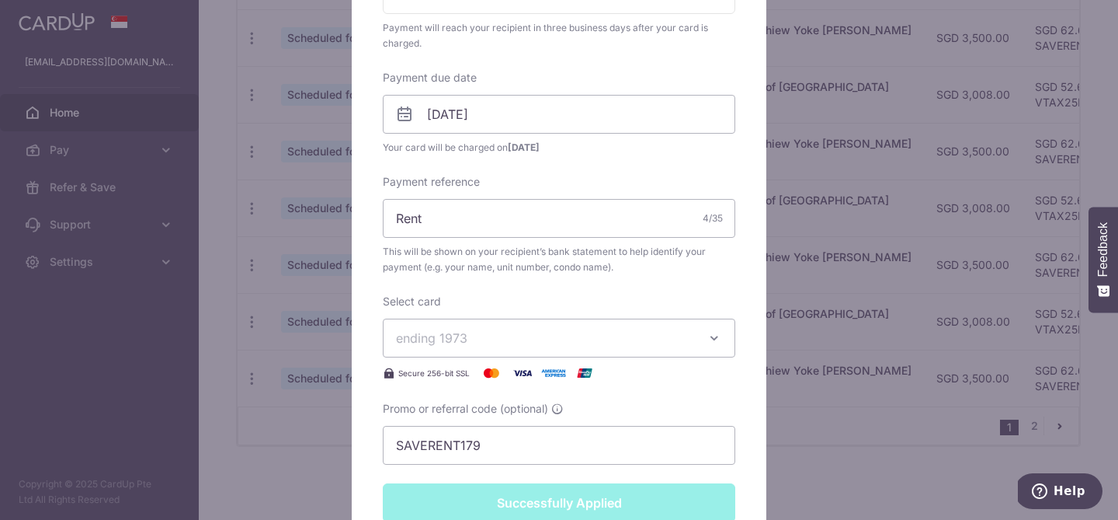
click at [247, 419] on div "Edit payment By clicking apply, you will make changes to all payments to Sng Ho…" at bounding box center [559, 260] width 1118 height 520
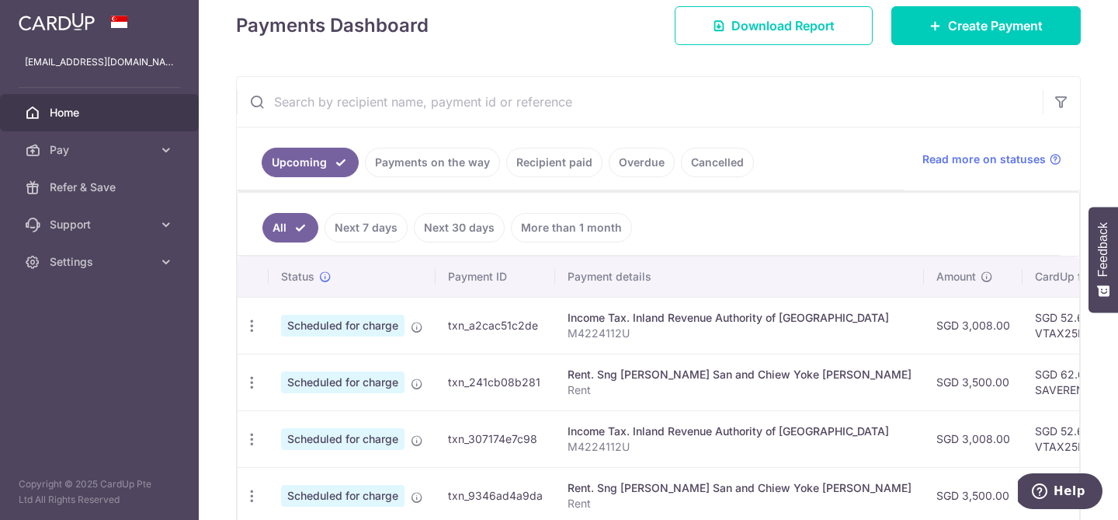
scroll to position [355, 0]
